Goal: Ask a question

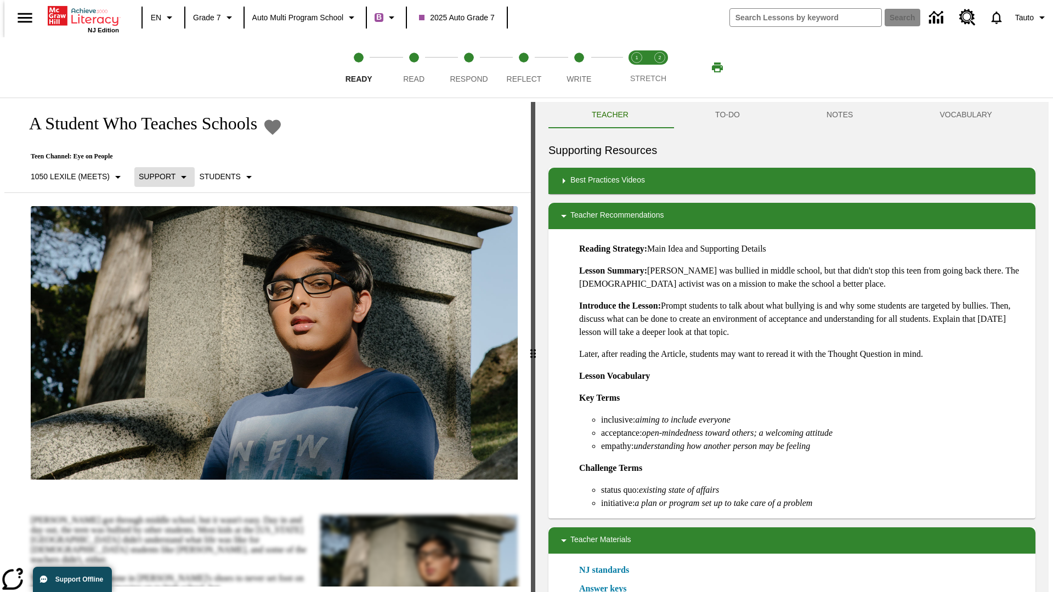
click at [159, 177] on p "Support" at bounding box center [157, 177] width 37 height 12
click at [73, 177] on p "1050 Lexile (Meets)" at bounding box center [70, 177] width 79 height 12
click at [159, 177] on p "Support" at bounding box center [157, 177] width 37 height 12
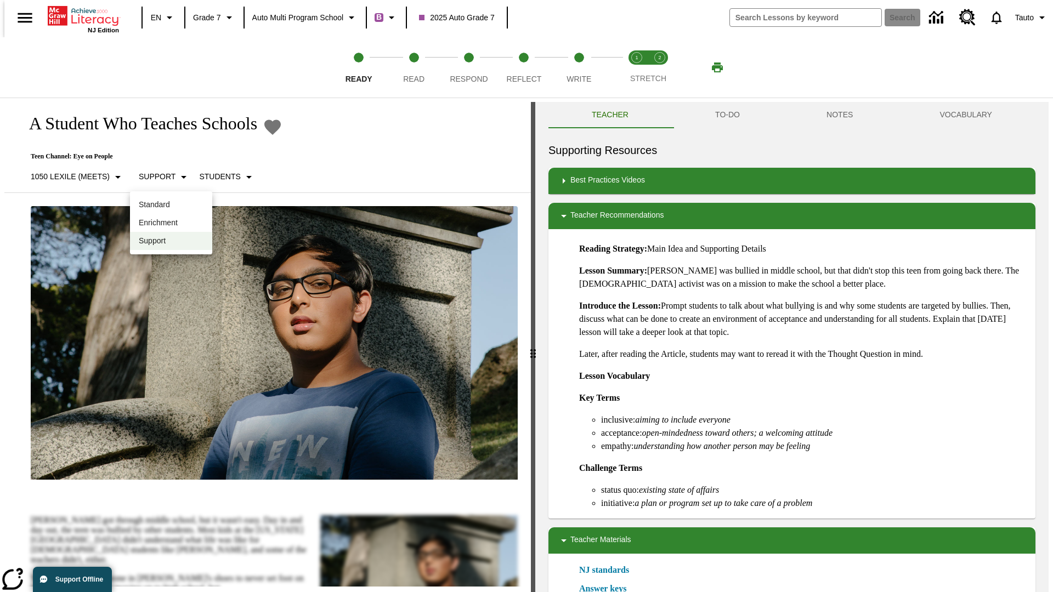
click at [171, 223] on p "Enrichment" at bounding box center [171, 223] width 65 height 12
